Goal: Check status

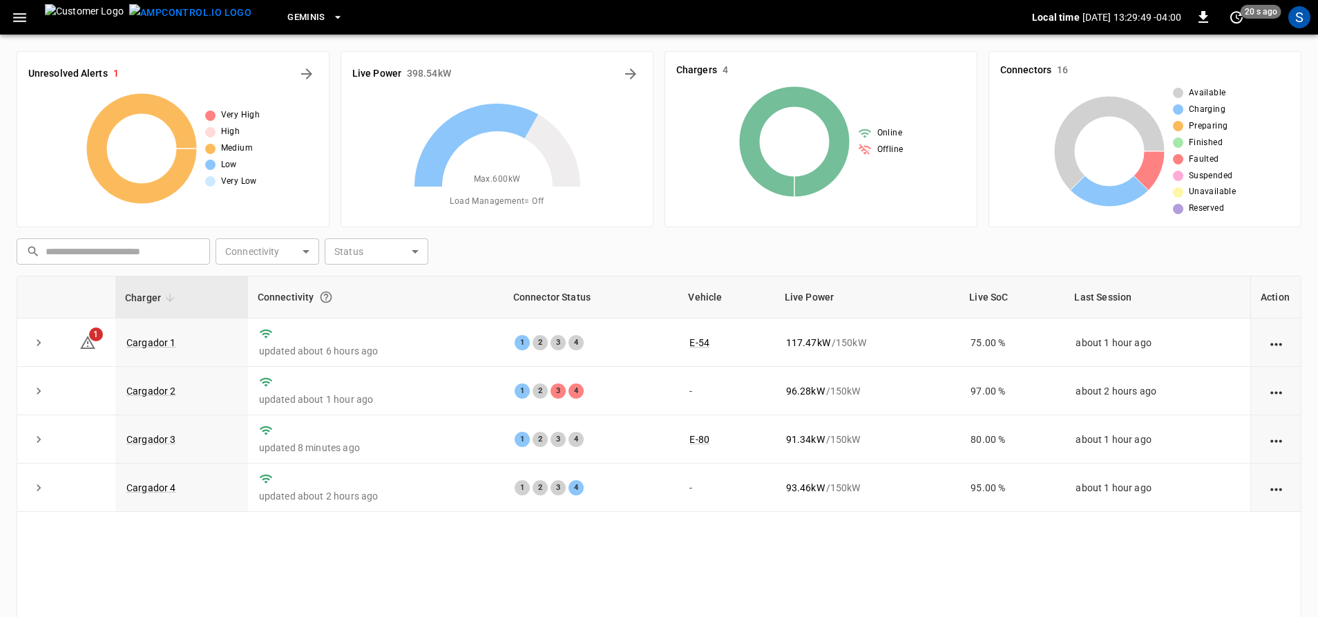
scroll to position [75, 0]
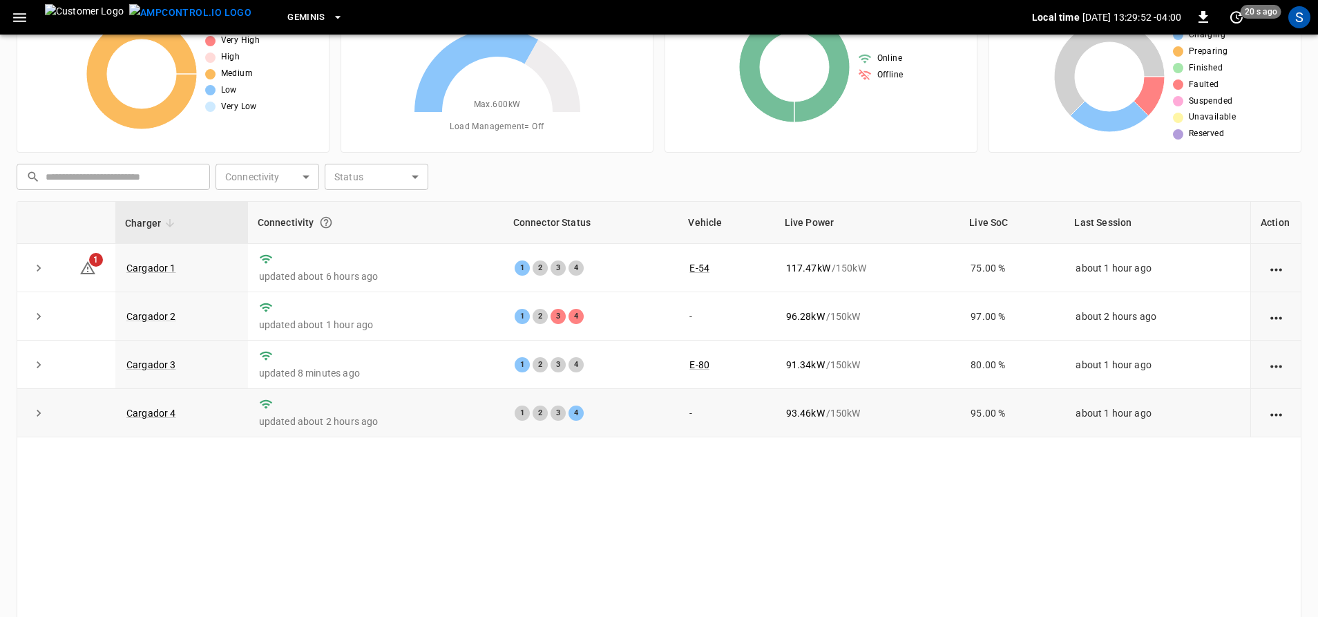
click at [727, 433] on td "-" at bounding box center [727, 413] width 96 height 48
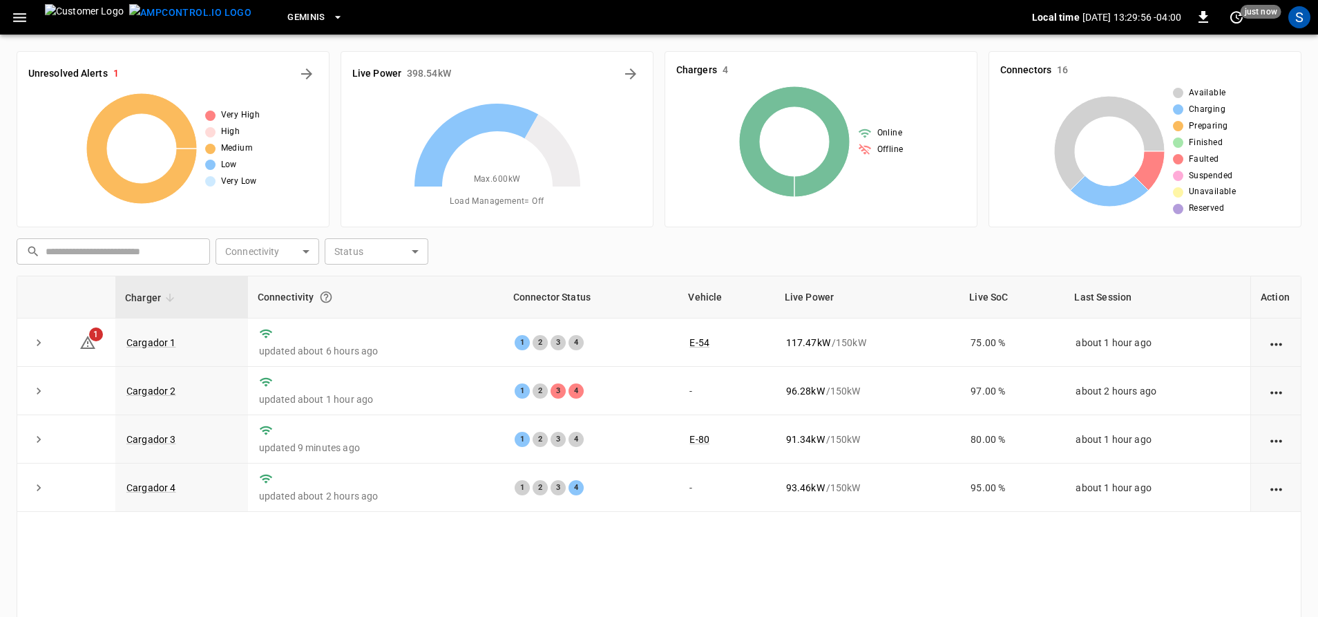
click at [300, 86] on div "Unresolved Alerts 1 Very High High Medium Low Very Low" at bounding box center [173, 139] width 313 height 176
click at [300, 75] on icon "All Alerts" at bounding box center [307, 74] width 17 height 17
click at [821, 137] on icon at bounding box center [794, 141] width 111 height 111
click at [712, 124] on div "Online Offline" at bounding box center [822, 141] width 290 height 111
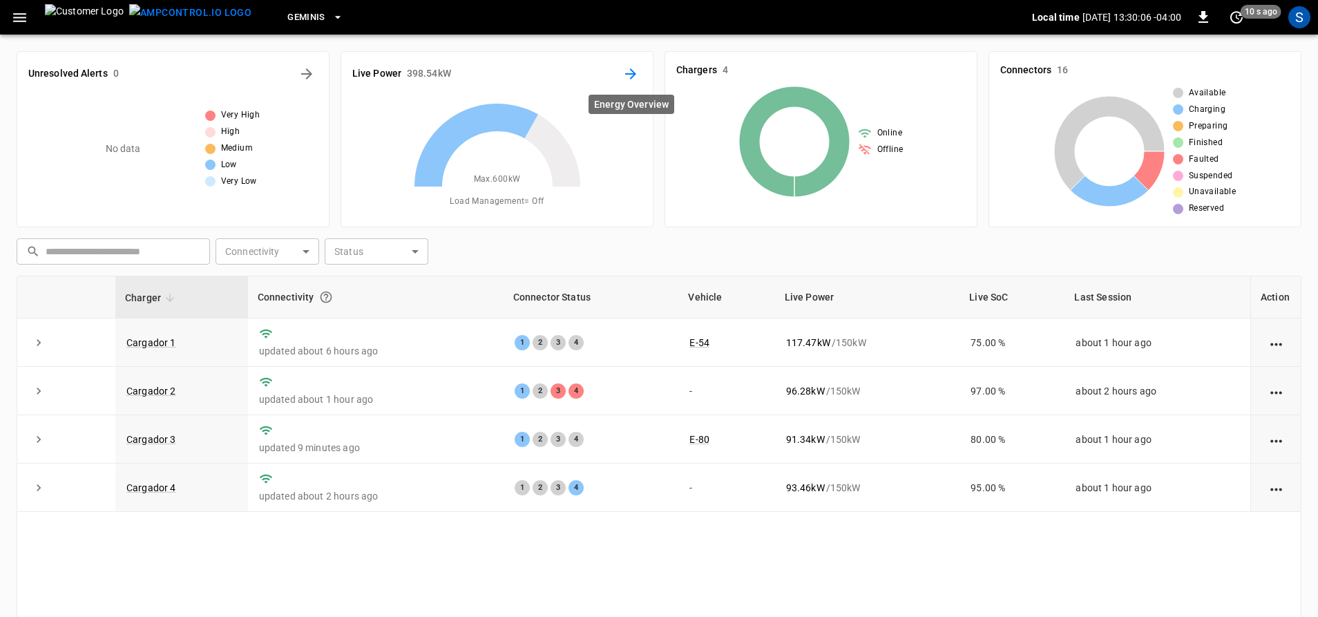
click at [624, 73] on icon "Energy Overview" at bounding box center [631, 74] width 17 height 17
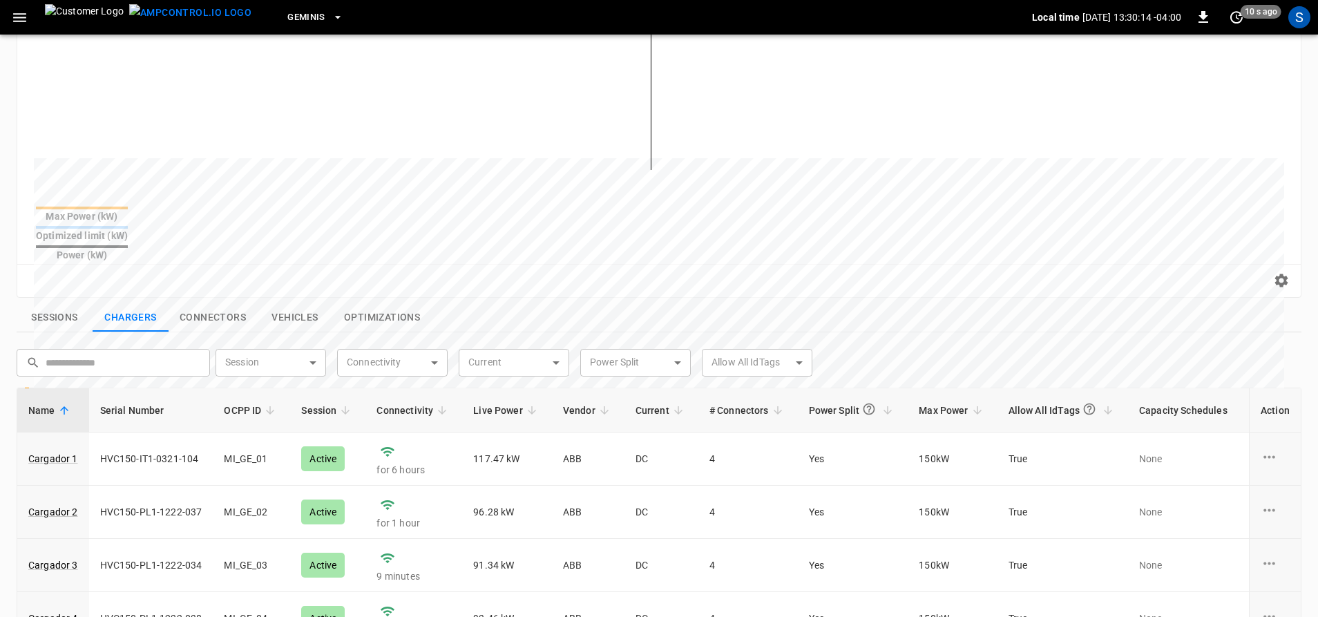
scroll to position [10, 0]
